Goal: Find specific page/section: Find specific page/section

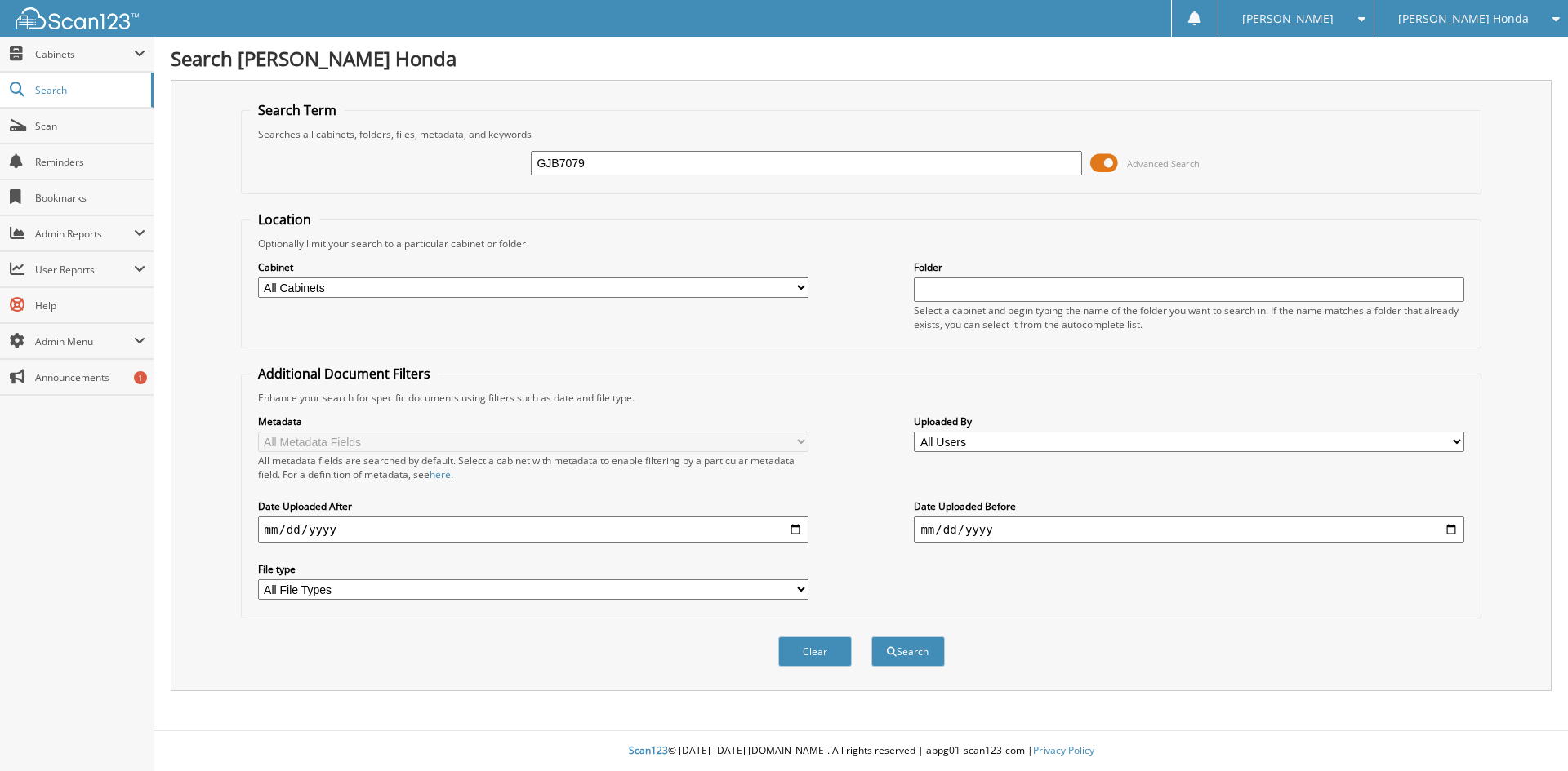
type input "GJB7079"
click at [871, 637] on button "Search" at bounding box center [908, 652] width 74 height 30
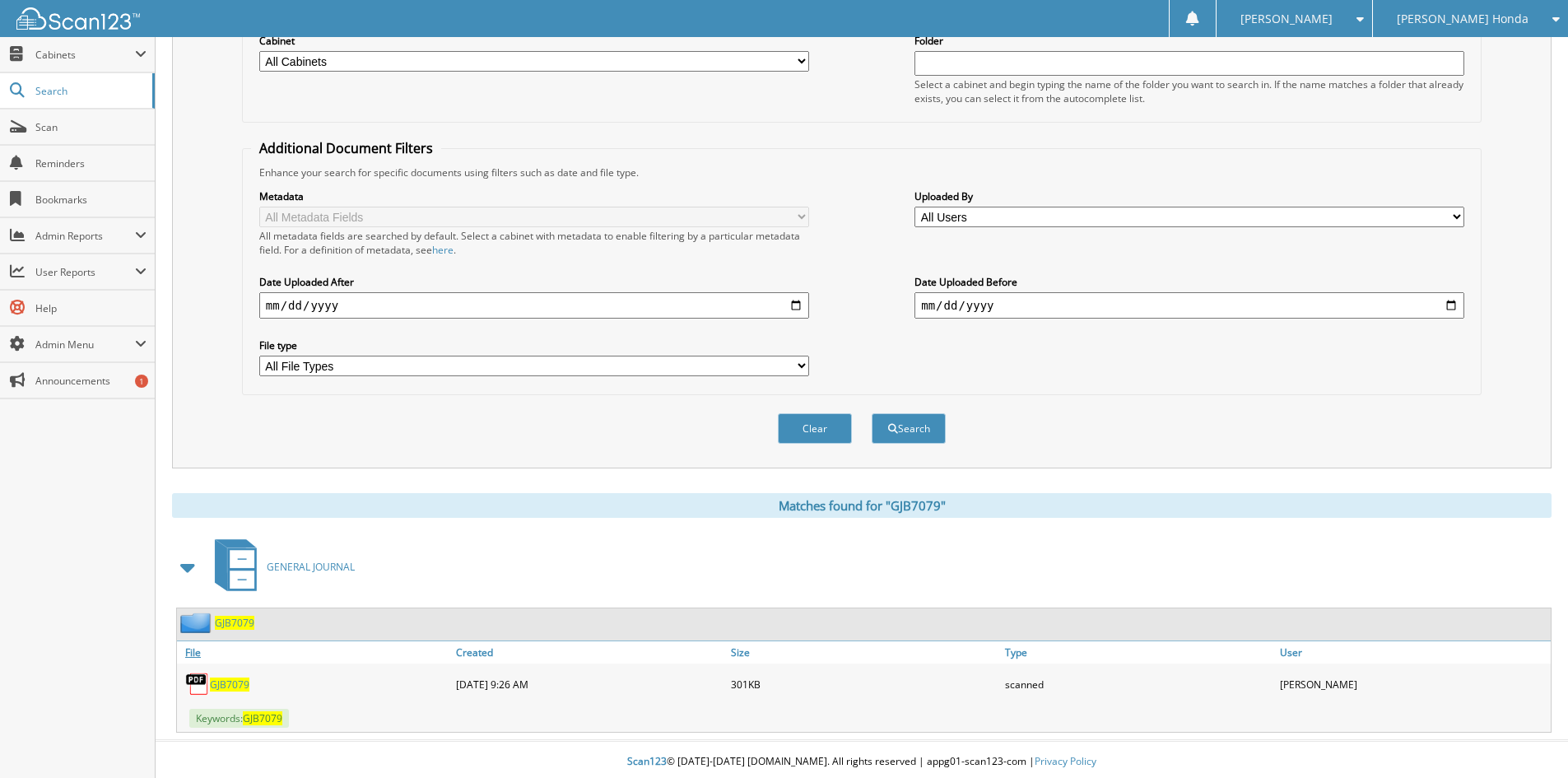
scroll to position [234, 0]
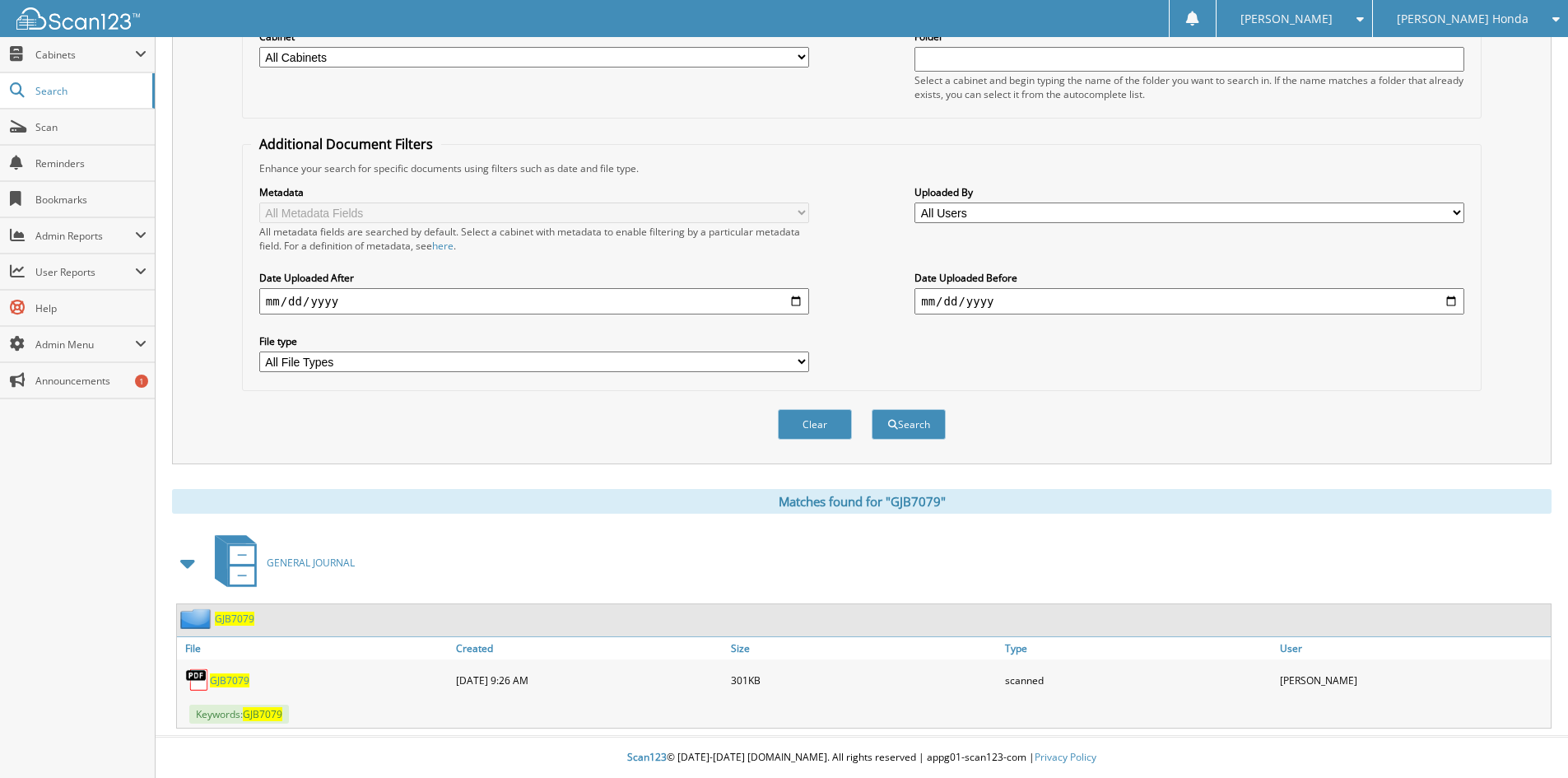
click at [235, 681] on span "GJB7079" at bounding box center [230, 680] width 40 height 14
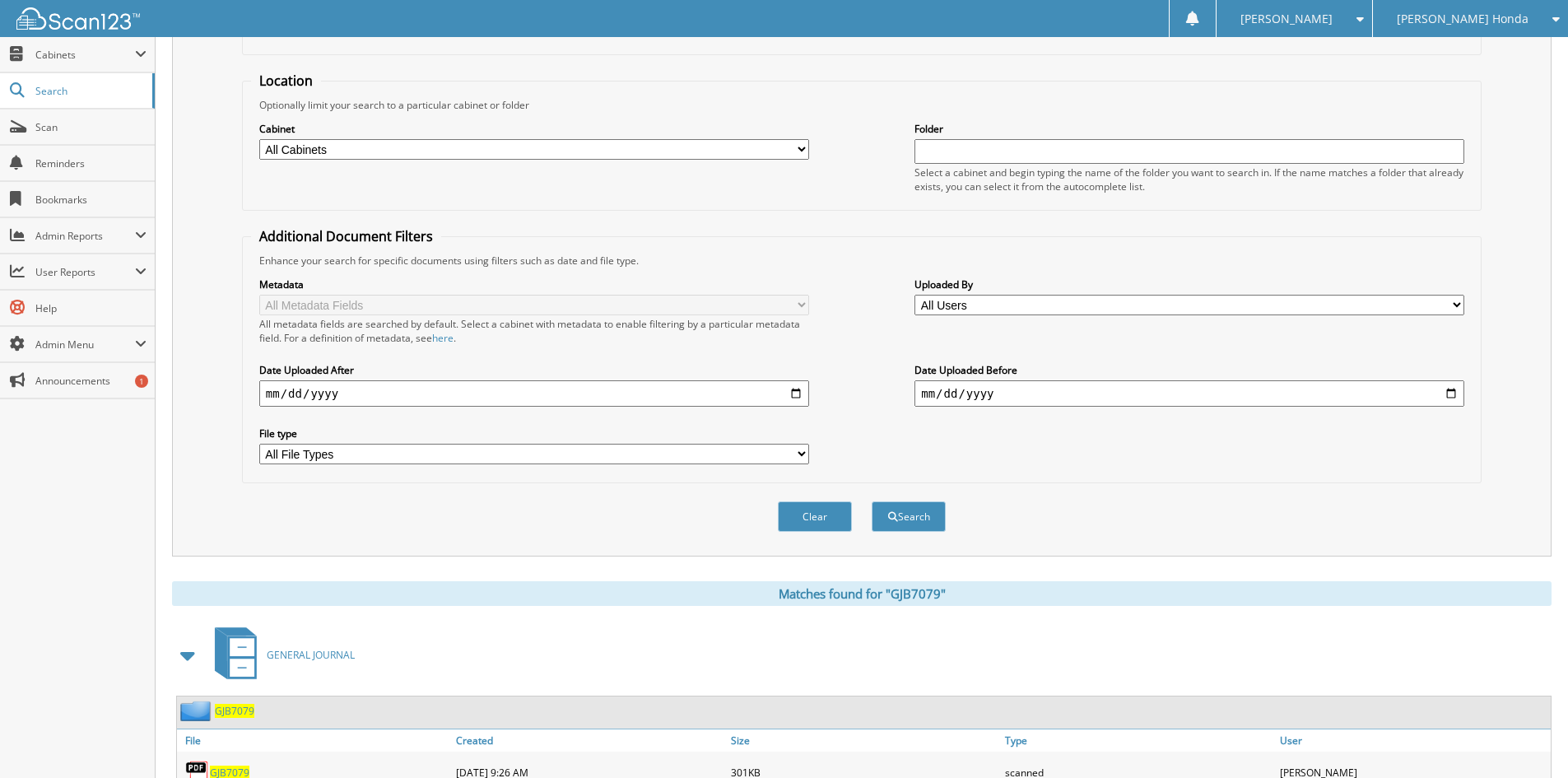
scroll to position [0, 0]
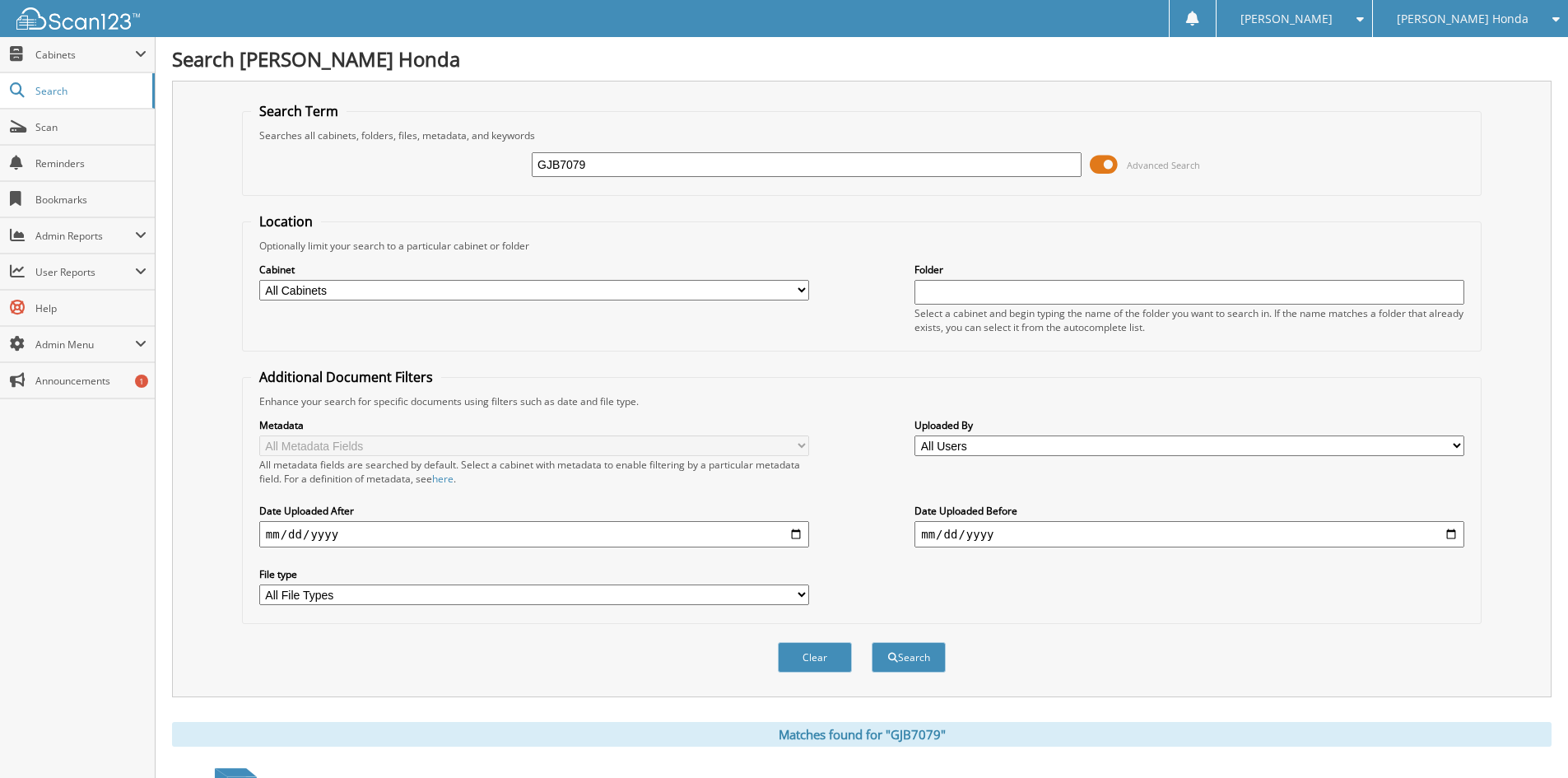
click at [620, 155] on input "GJB7079" at bounding box center [807, 164] width 550 height 24
type input "GJB6909"
click at [872, 642] on button "Search" at bounding box center [909, 658] width 74 height 31
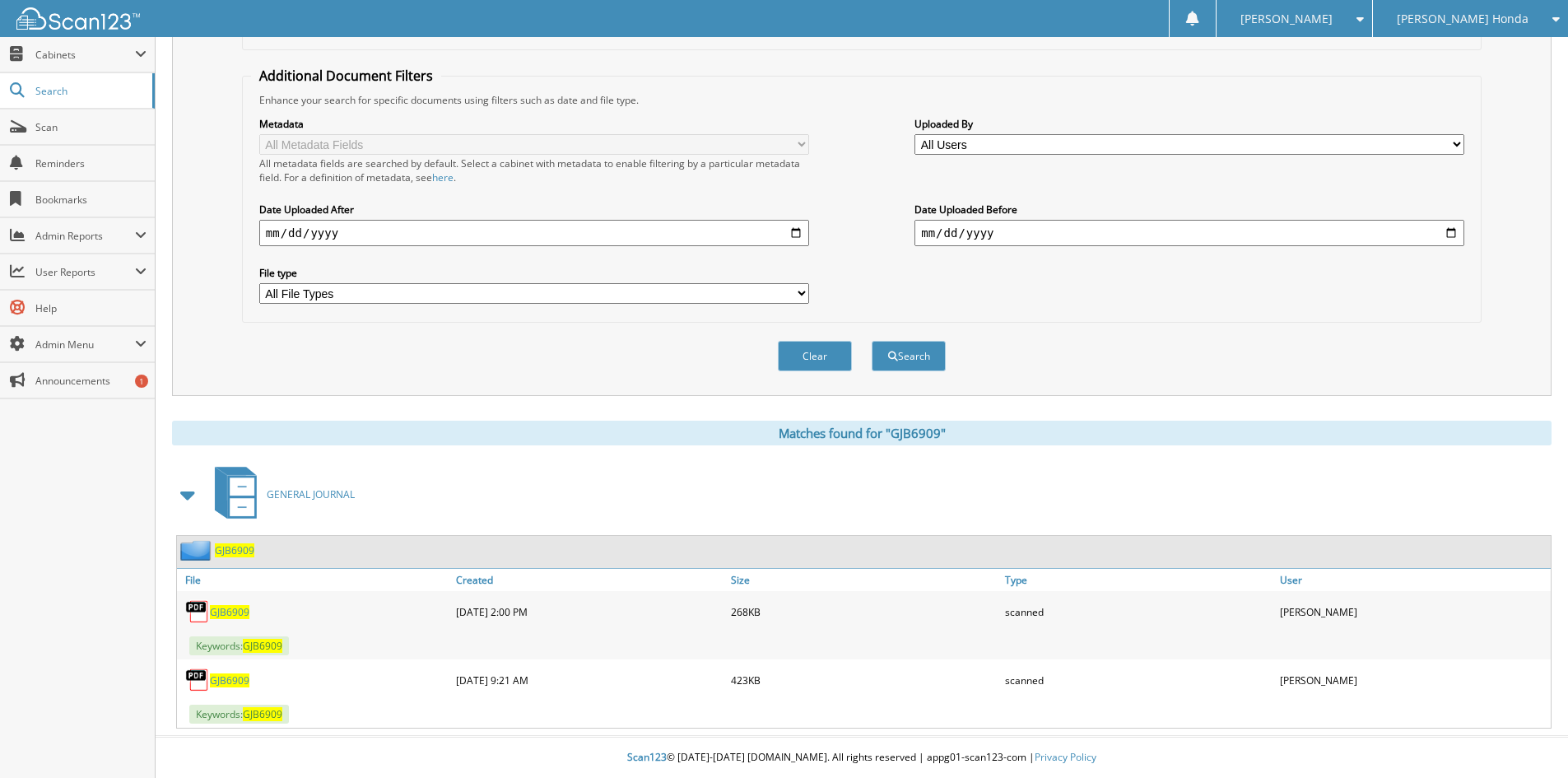
click at [242, 681] on span "GJB6909" at bounding box center [230, 680] width 40 height 14
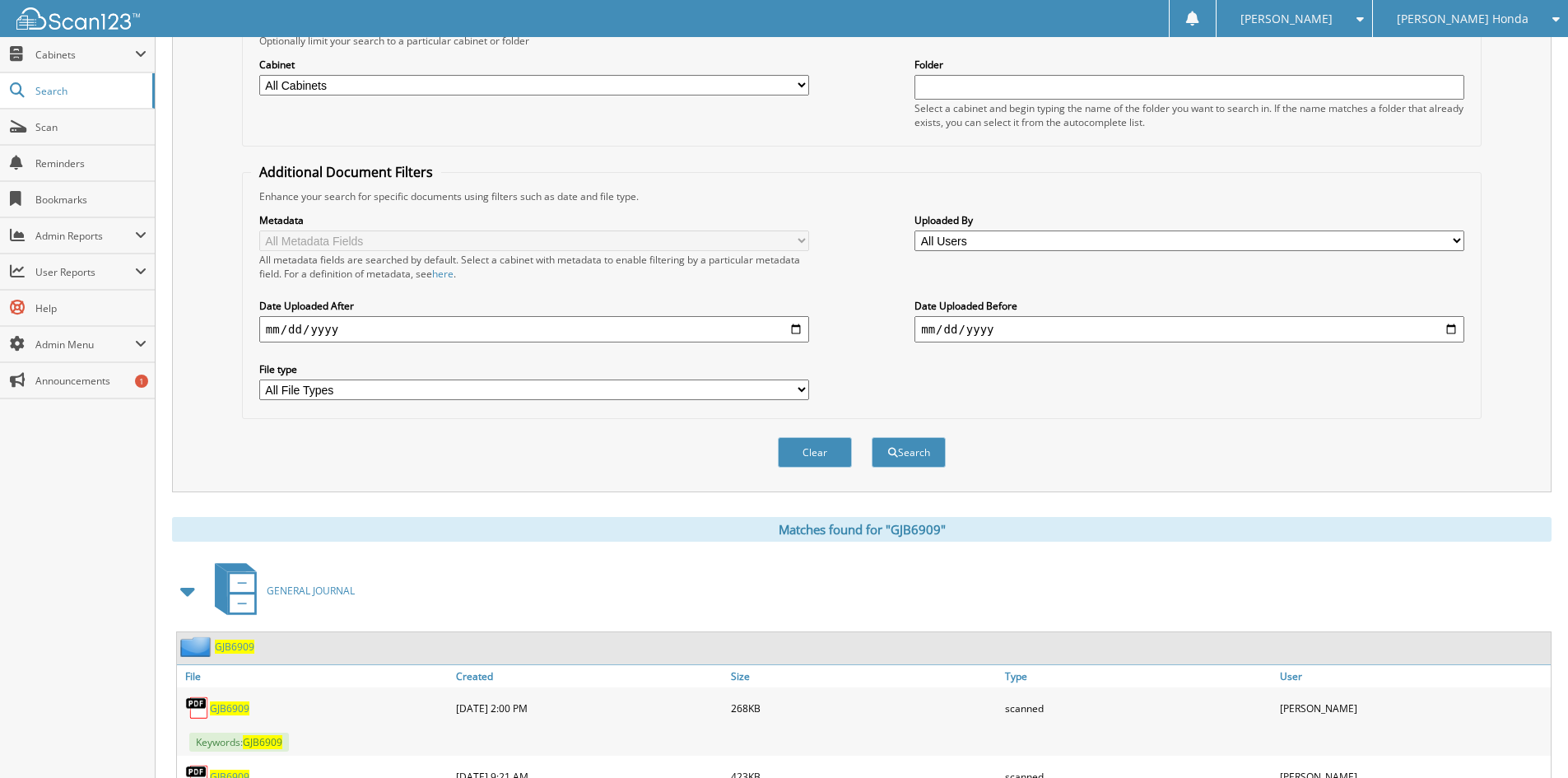
scroll to position [0, 0]
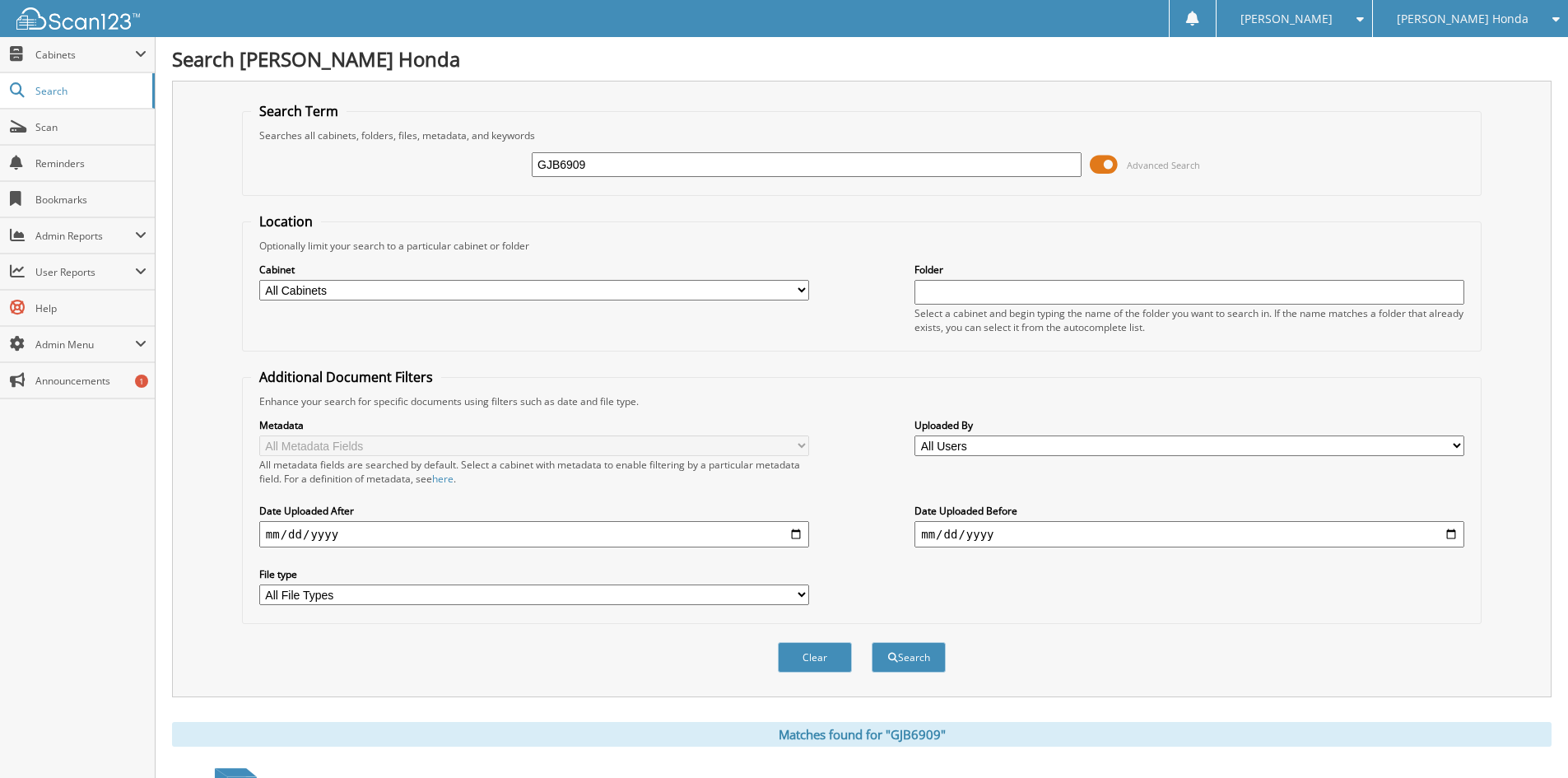
click at [1333, 19] on span "[PERSON_NAME]" at bounding box center [1287, 18] width 92 height 10
click at [1306, 77] on link "Logout" at bounding box center [1295, 81] width 156 height 29
